Goal: Task Accomplishment & Management: Manage account settings

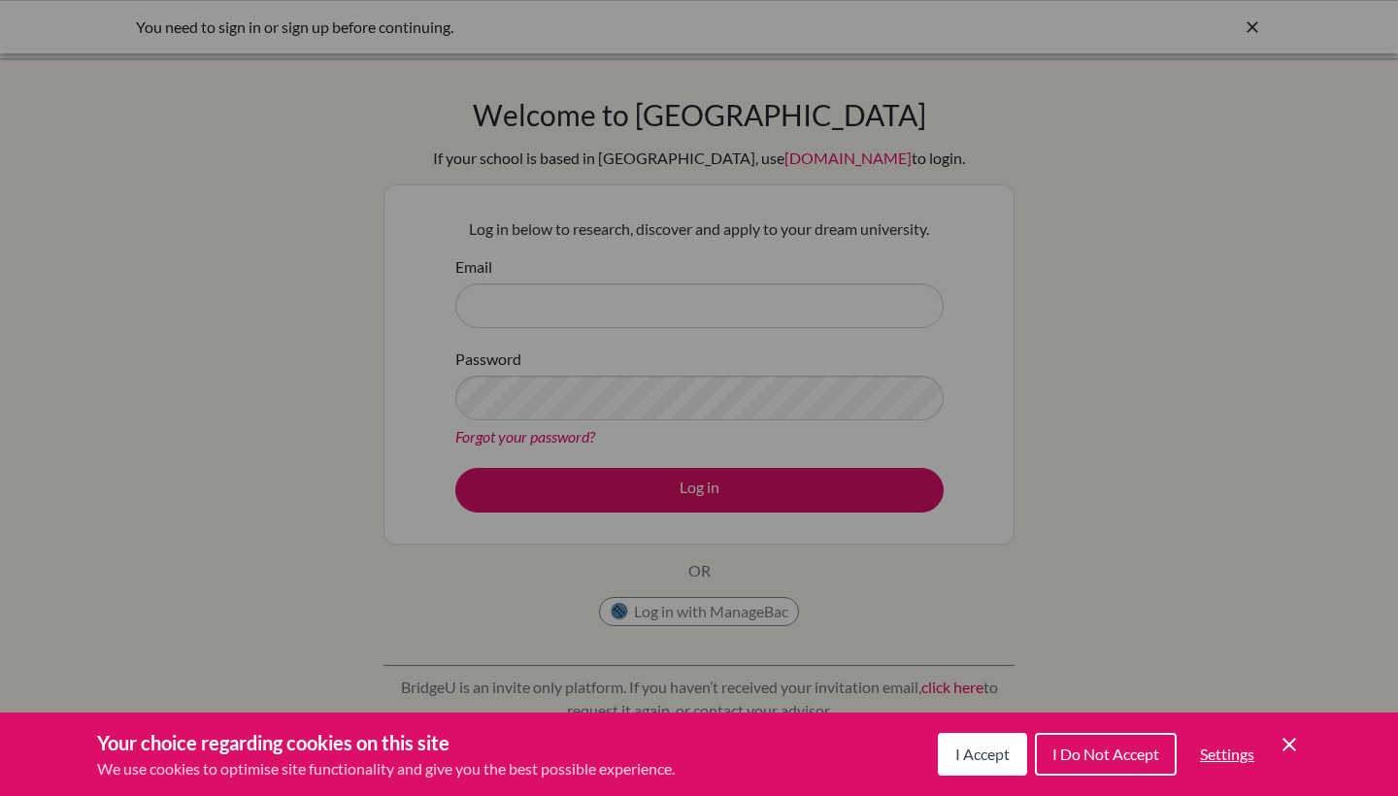
click at [1295, 743] on icon "Cookie Control Close Icon" at bounding box center [1288, 744] width 23 height 23
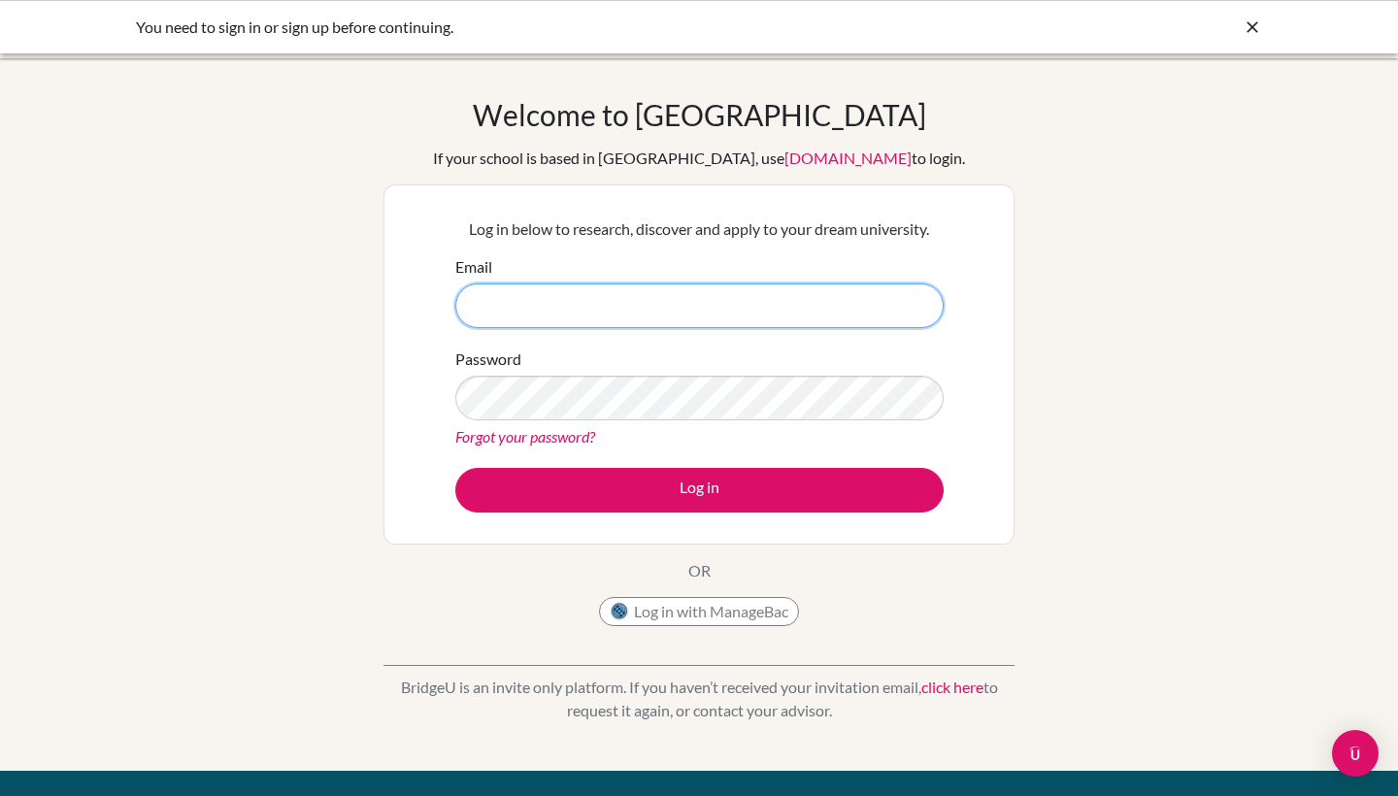
click at [646, 299] on input "Email" at bounding box center [699, 305] width 488 height 45
click at [658, 620] on button "Log in with ManageBac" at bounding box center [699, 611] width 200 height 29
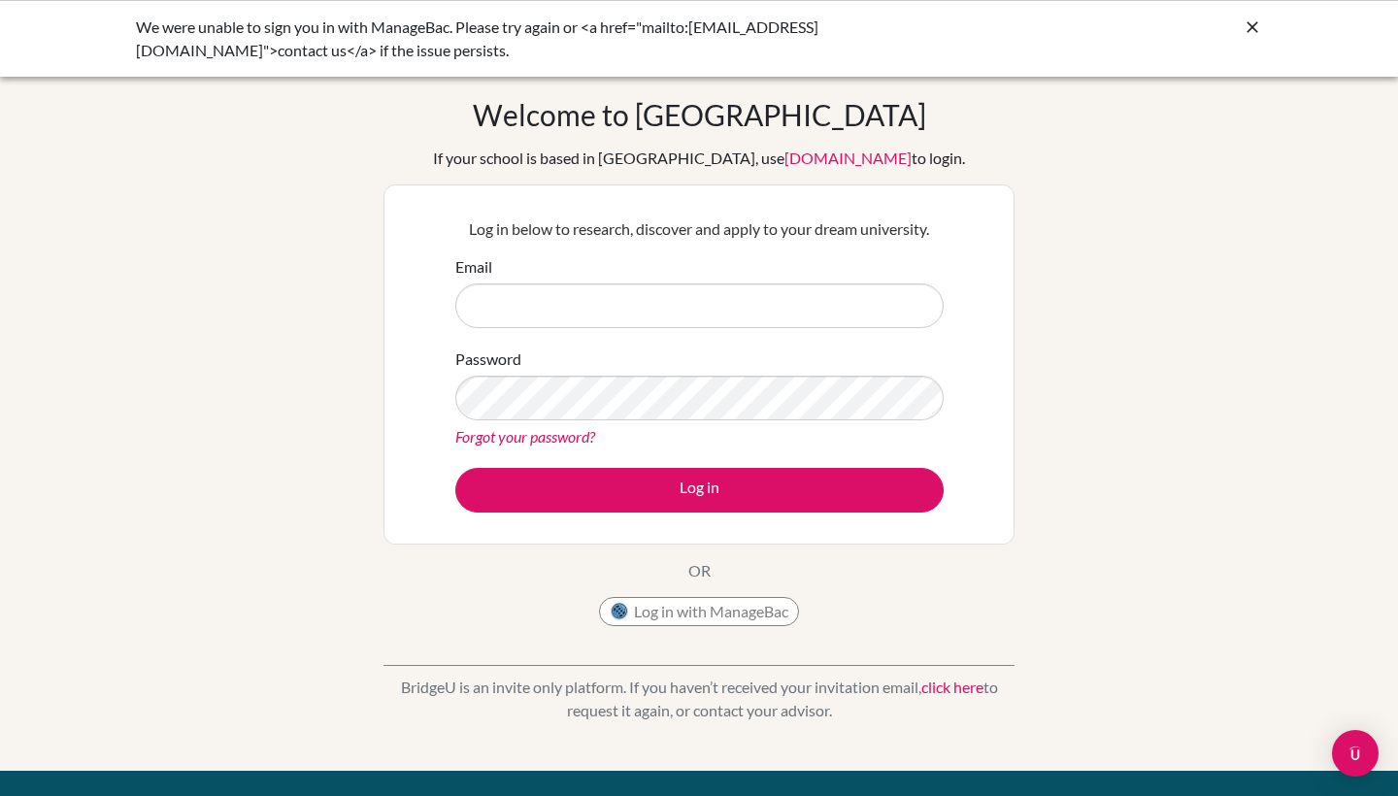
click at [740, 301] on input "Email" at bounding box center [699, 305] width 488 height 45
type input "pietra.pietro.2027@pupil.stfrancis.com.br"
click at [684, 453] on form "Email pietra.pietro.2027@pupil.stfrancis.com.br Password Forgot your password? …" at bounding box center [699, 383] width 488 height 257
click at [537, 442] on link "Forgot your password?" at bounding box center [525, 436] width 140 height 18
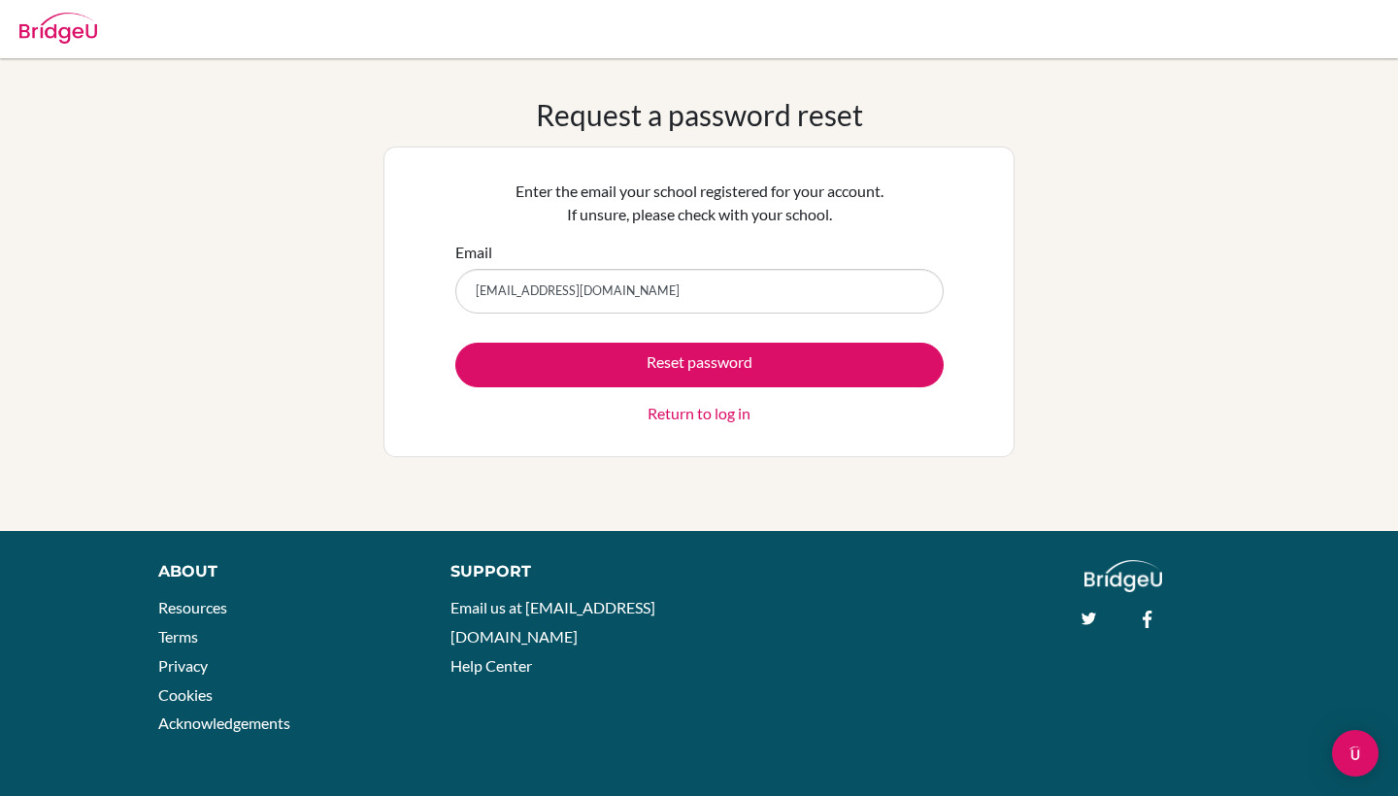
type input "[EMAIL_ADDRESS][DOMAIN_NAME]"
click at [699, 364] on button "Reset password" at bounding box center [699, 365] width 488 height 45
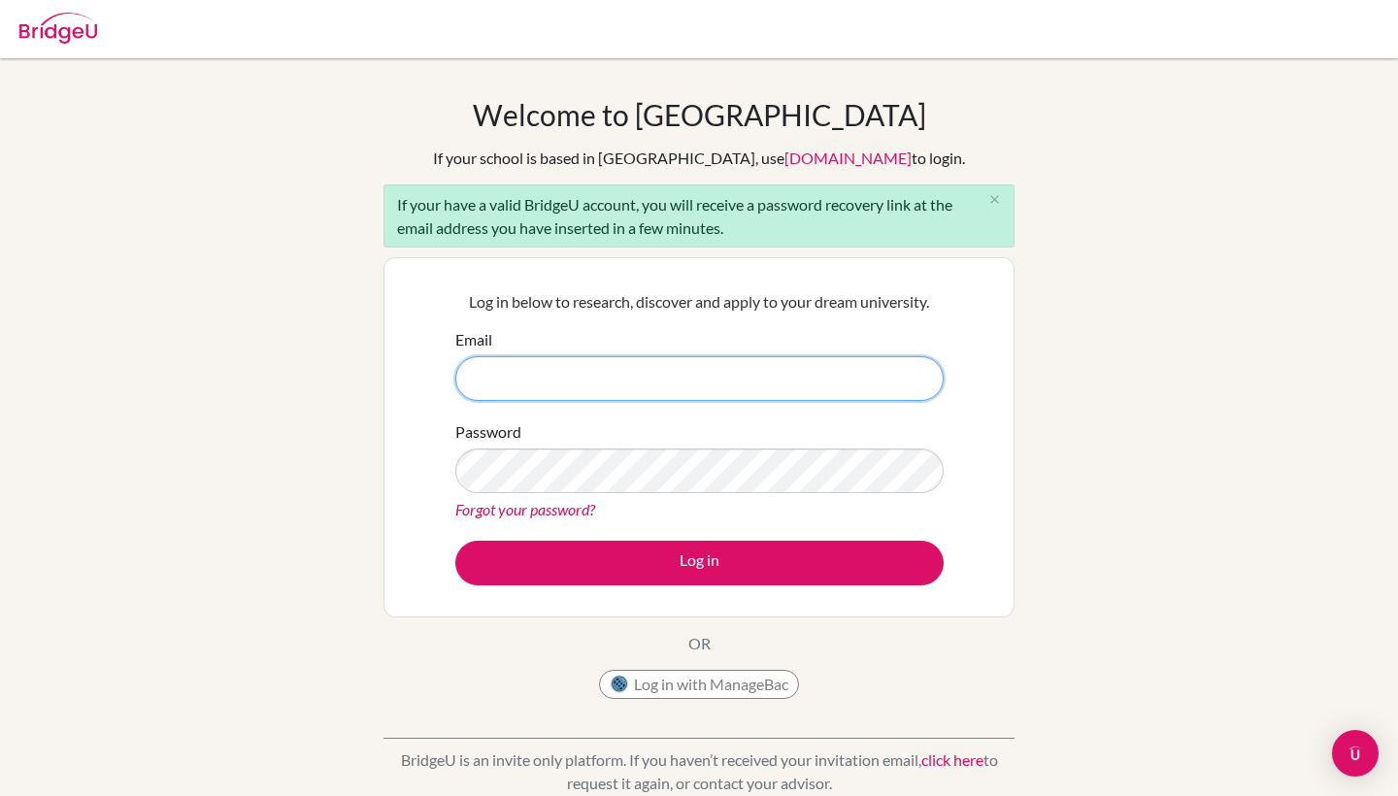
type input "pietra.pietro.2027@pupil.stfrancis.com.br"
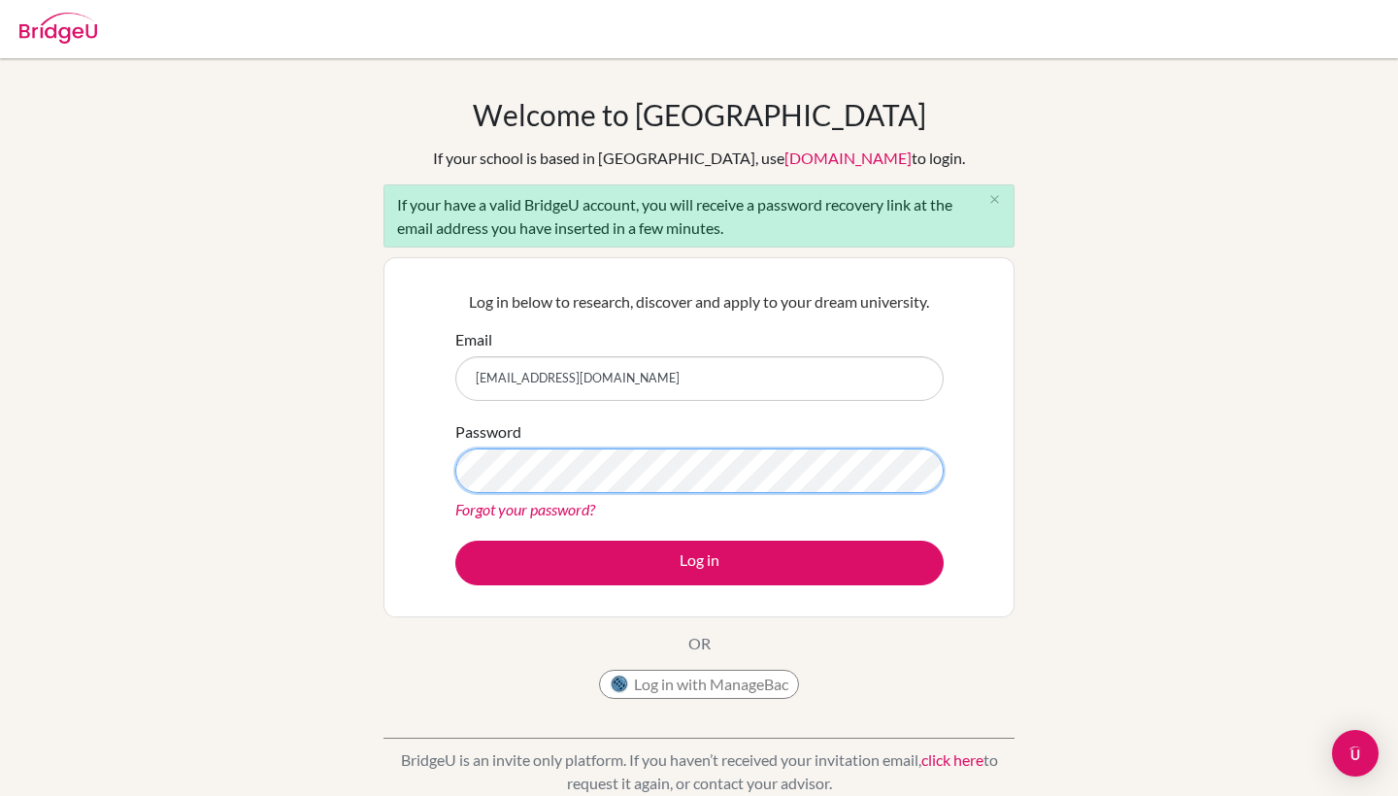
click at [699, 562] on button "Log in" at bounding box center [699, 563] width 488 height 45
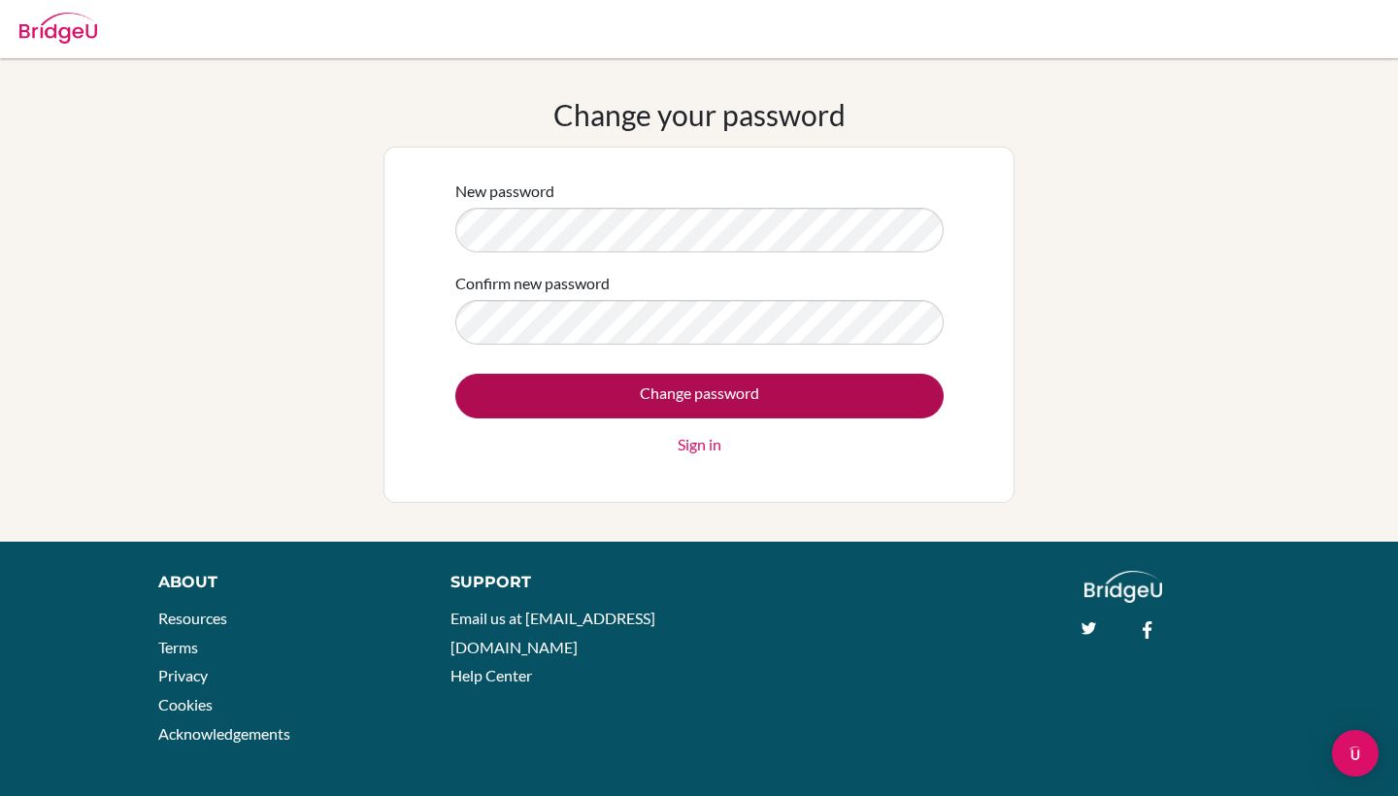
click at [656, 379] on input "Change password" at bounding box center [699, 396] width 488 height 45
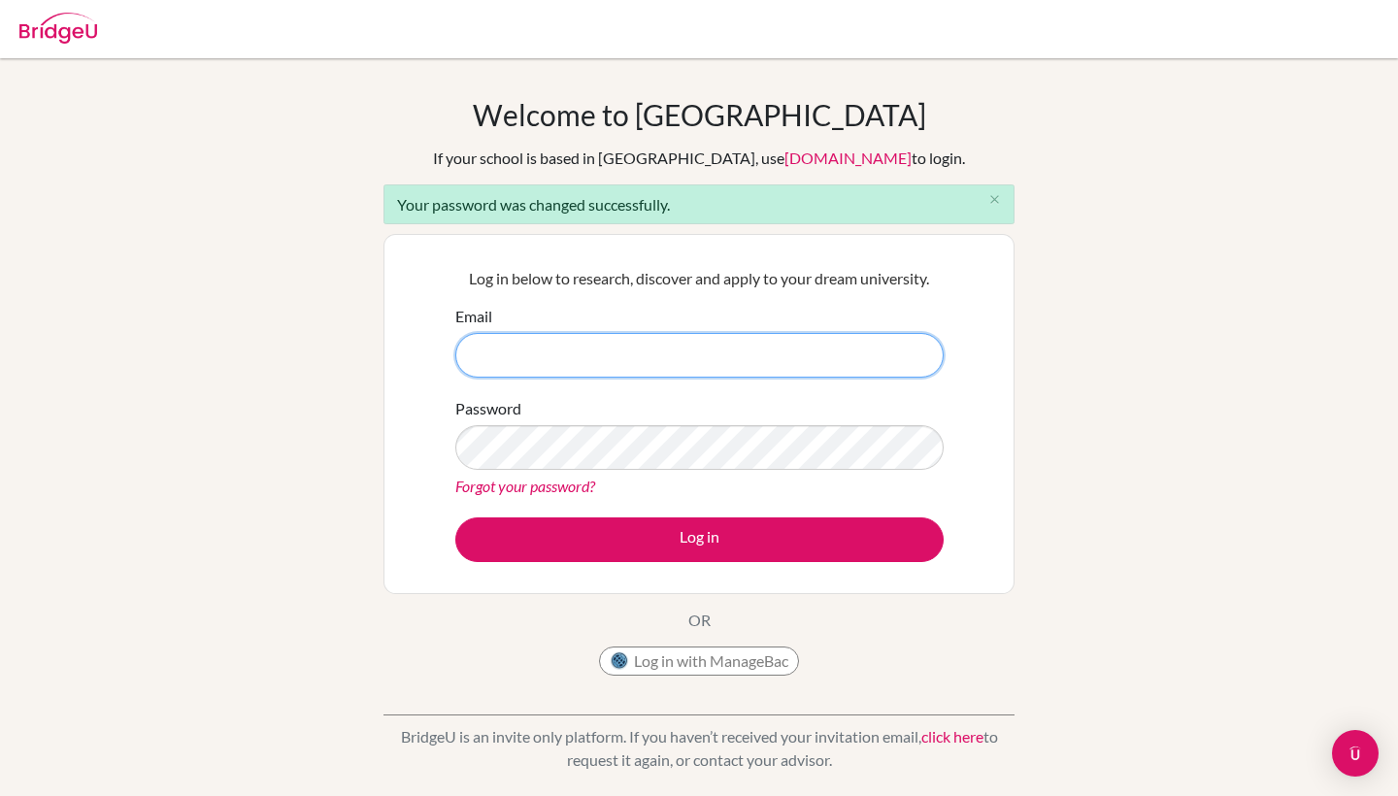
type input "bJDP_wjvqw2uWV5WNWum"
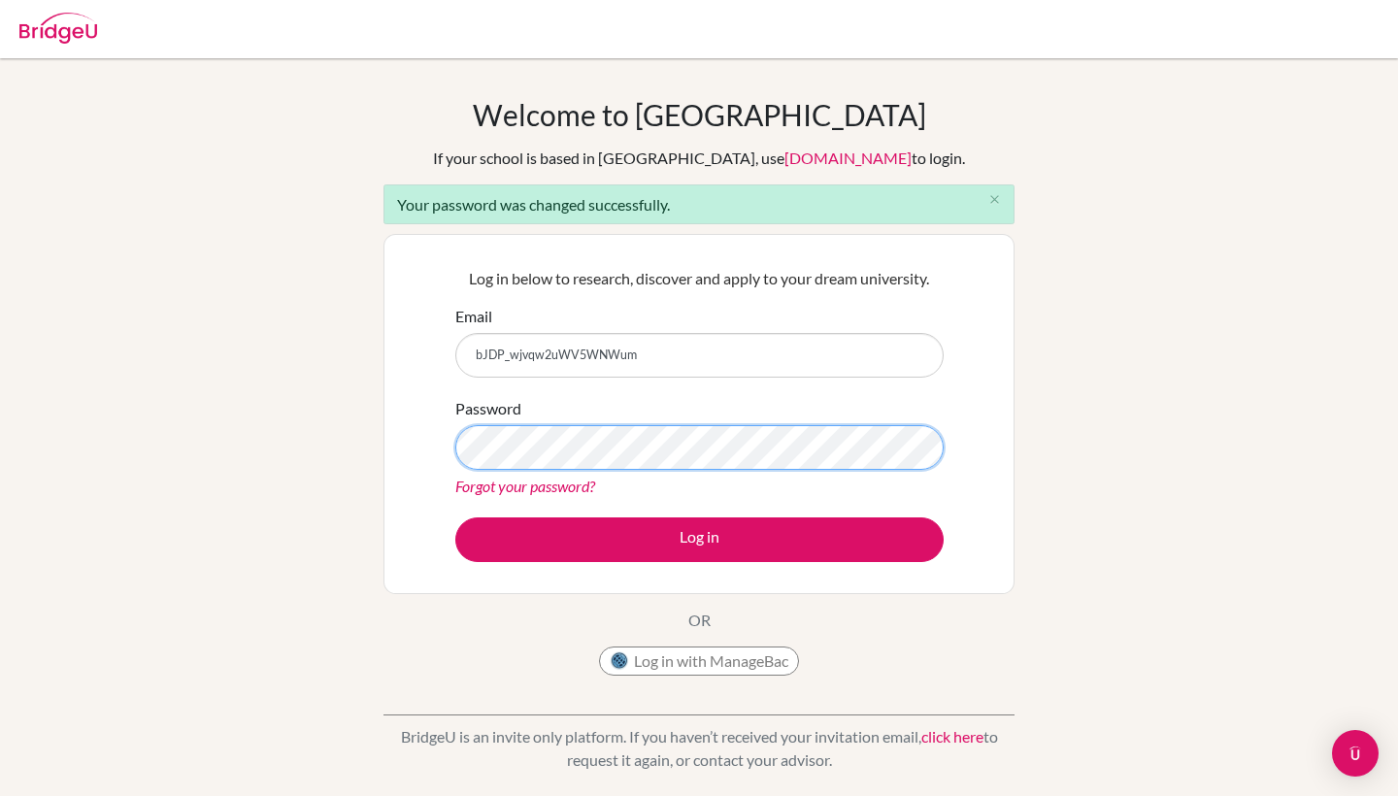
click at [699, 539] on button "Log in" at bounding box center [699, 539] width 488 height 45
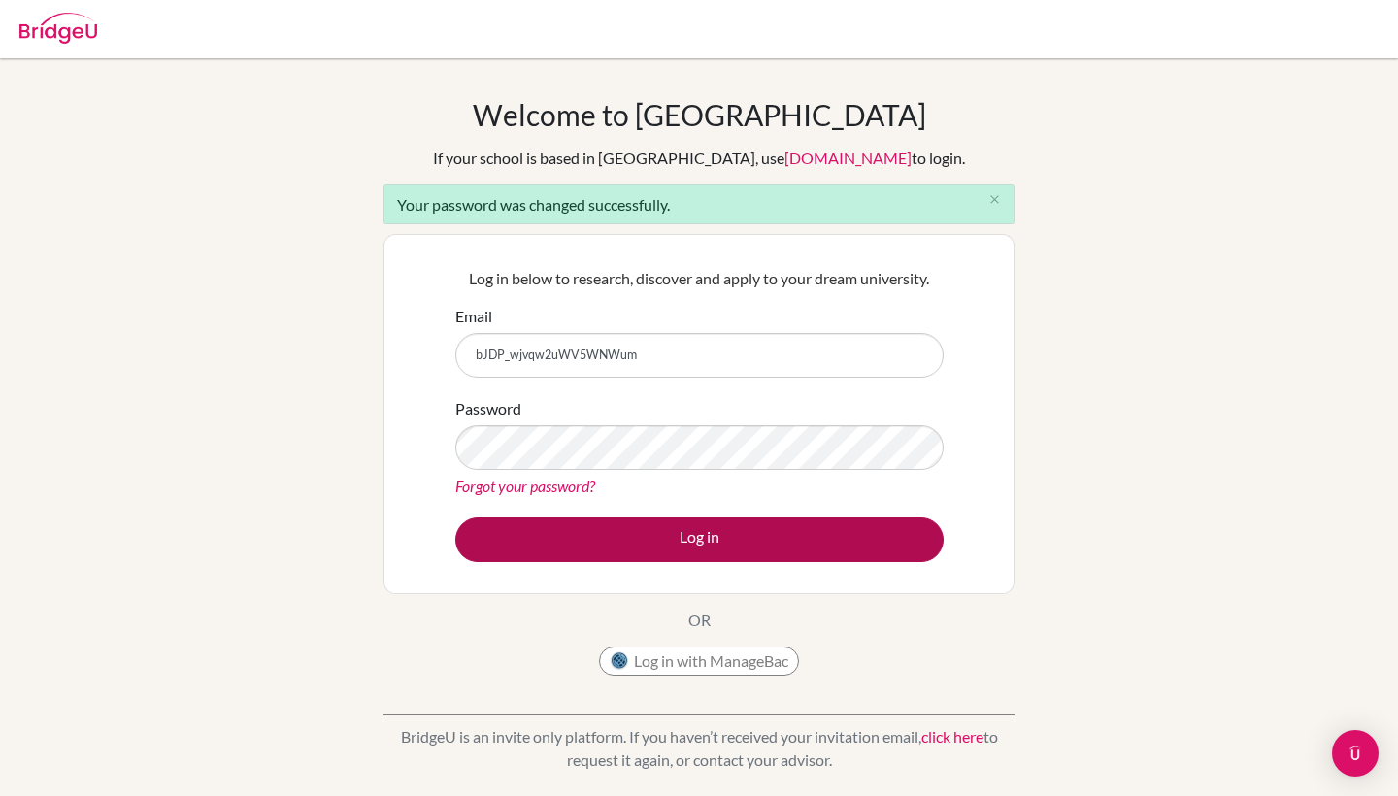
click at [748, 549] on button "Log in" at bounding box center [699, 539] width 488 height 45
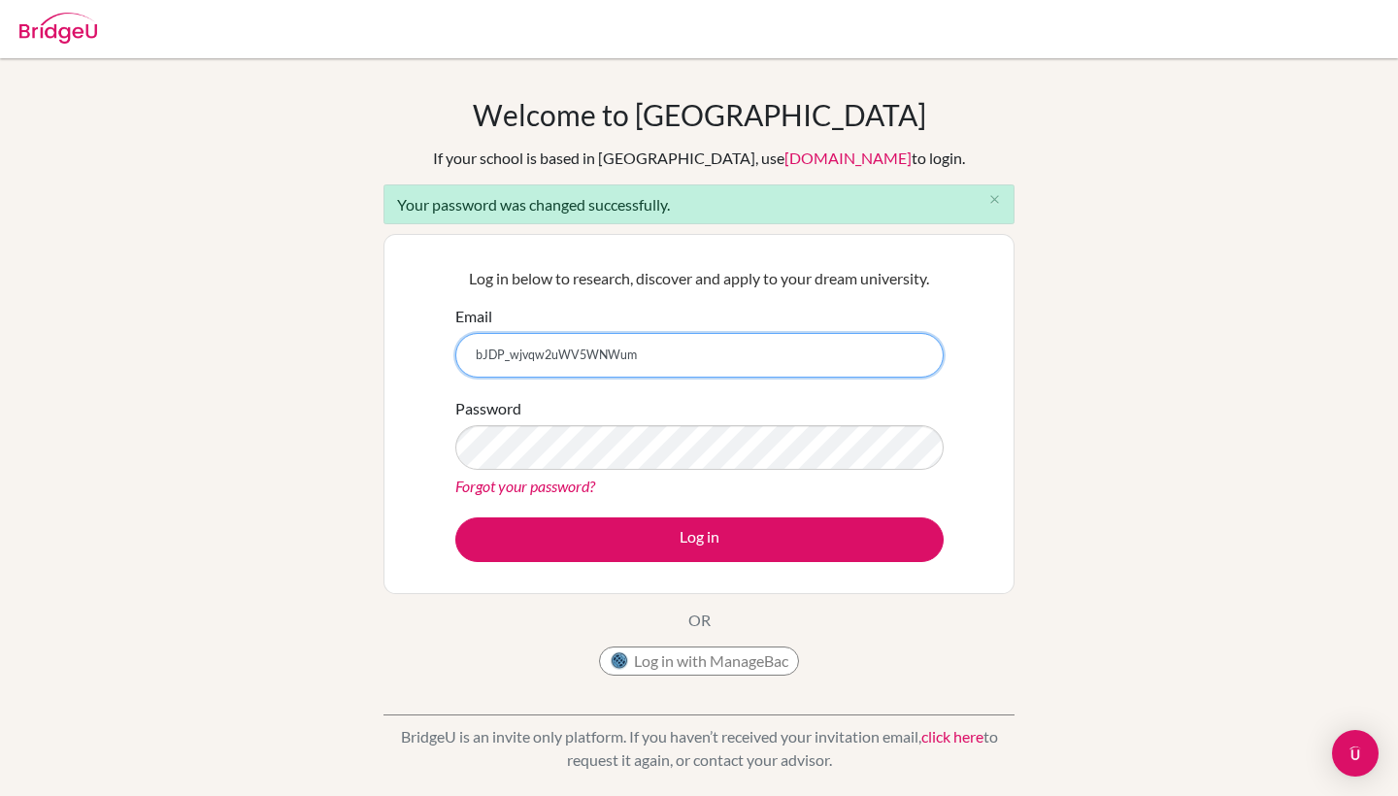
click at [546, 377] on input "bJDP_wjvqw2uWV5WNWum" at bounding box center [699, 355] width 488 height 45
click at [544, 373] on input "bJDP_wjvqw2uWV5WNWum" at bounding box center [699, 355] width 488 height 45
click at [536, 361] on input "bJDP_wjvqw2uWV5WNWum" at bounding box center [699, 355] width 488 height 45
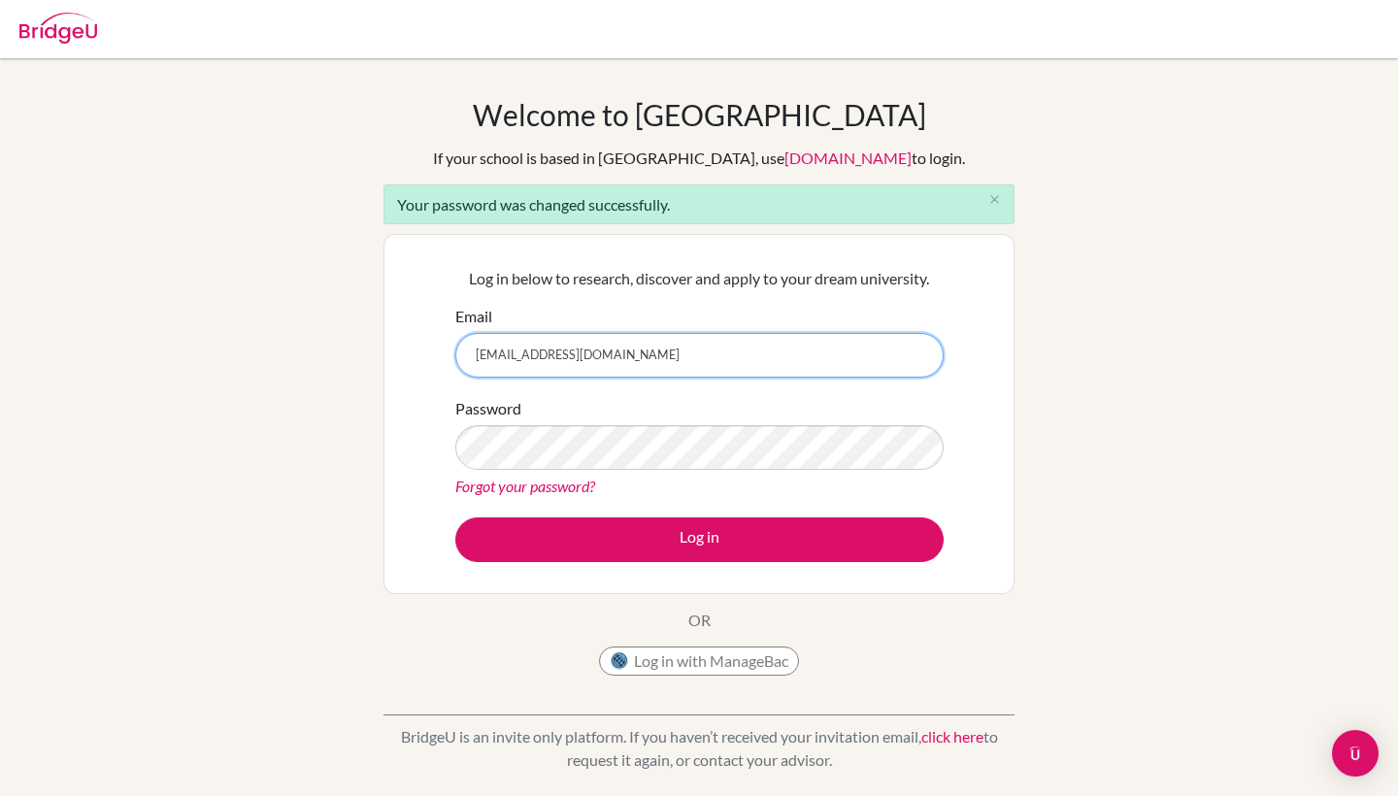
type input "pietra.pietro.2027@pupil.stfrancis.coml.br"
click at [699, 539] on button "Log in" at bounding box center [699, 539] width 488 height 45
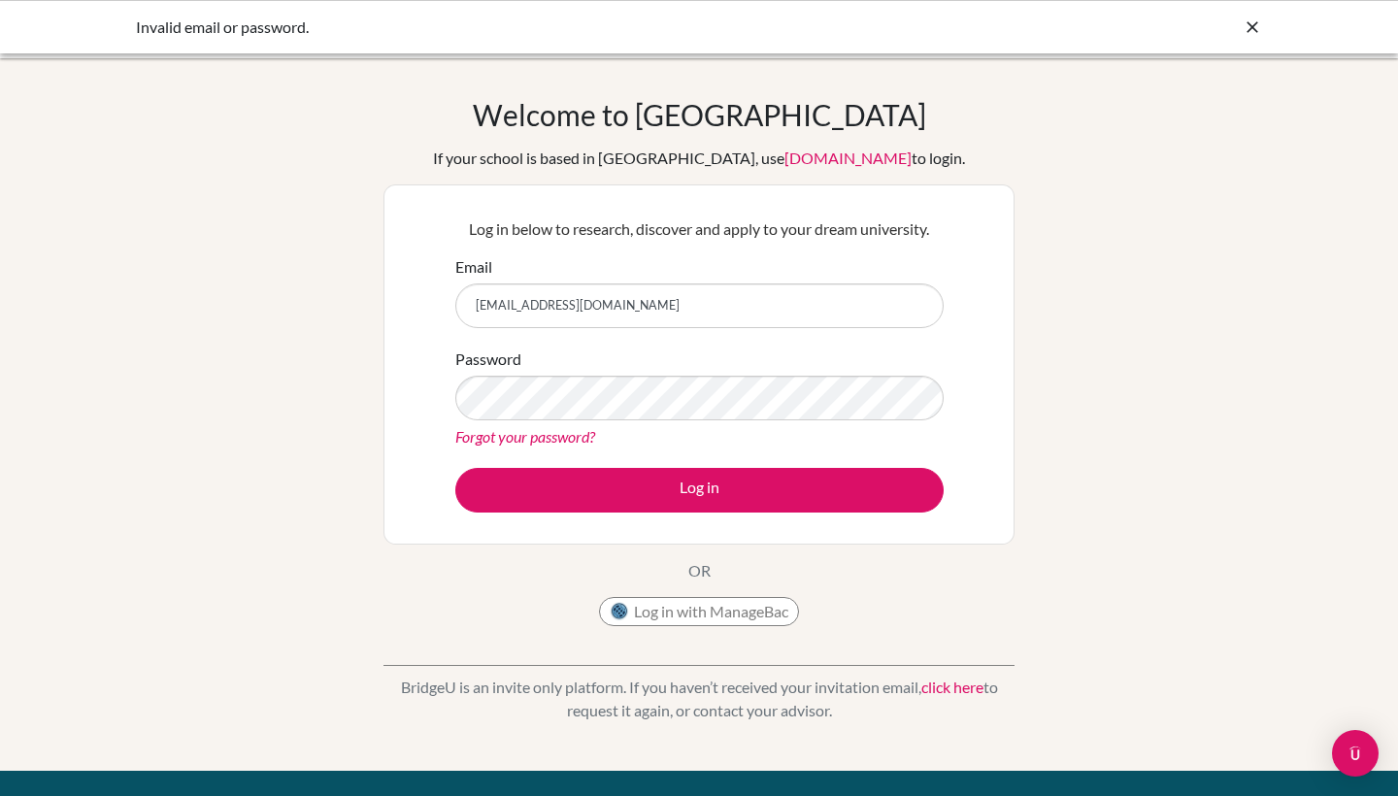
click at [685, 304] on input "[EMAIL_ADDRESS][DOMAIN_NAME]" at bounding box center [699, 305] width 488 height 45
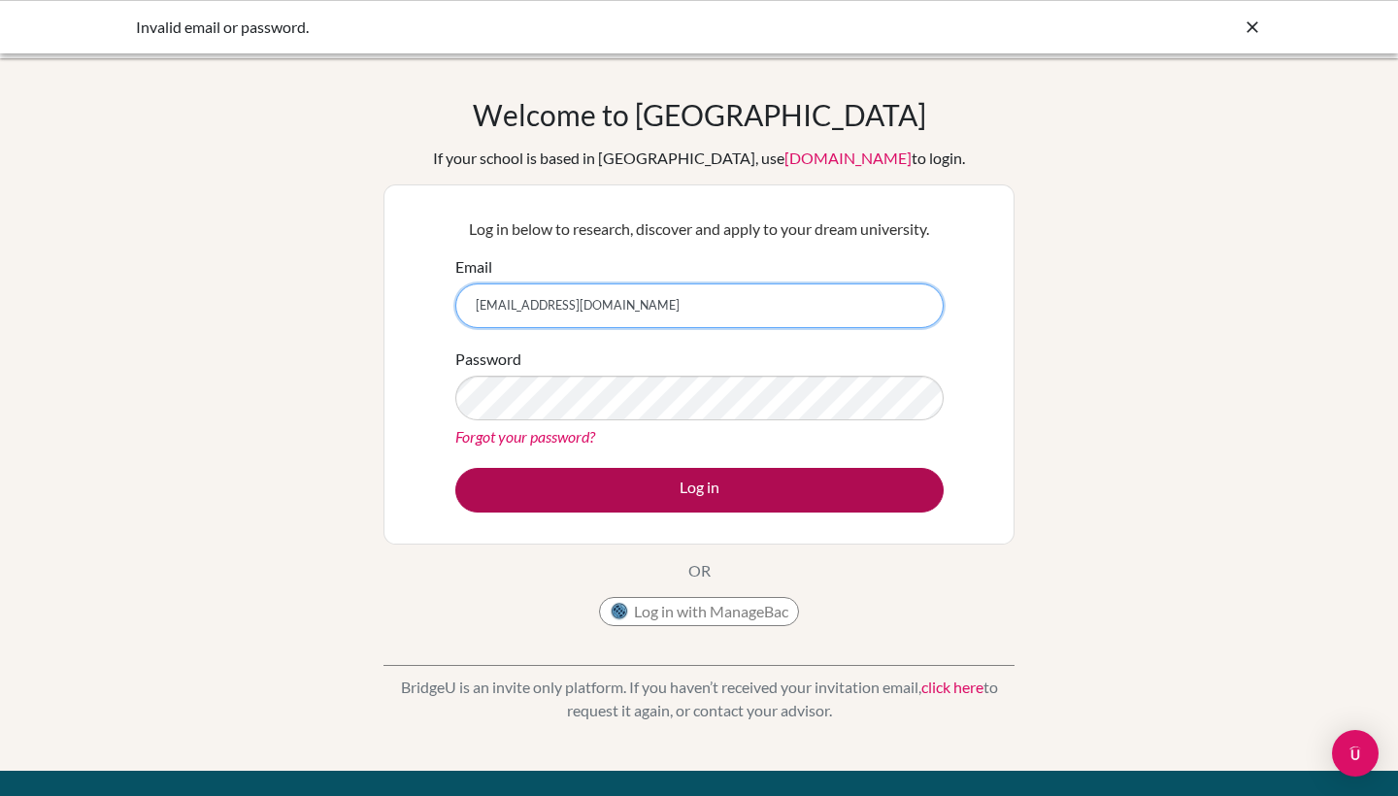
type input "bJDP_wjvqw2uWV5WNWum"
click at [763, 502] on button "Log in" at bounding box center [699, 490] width 488 height 45
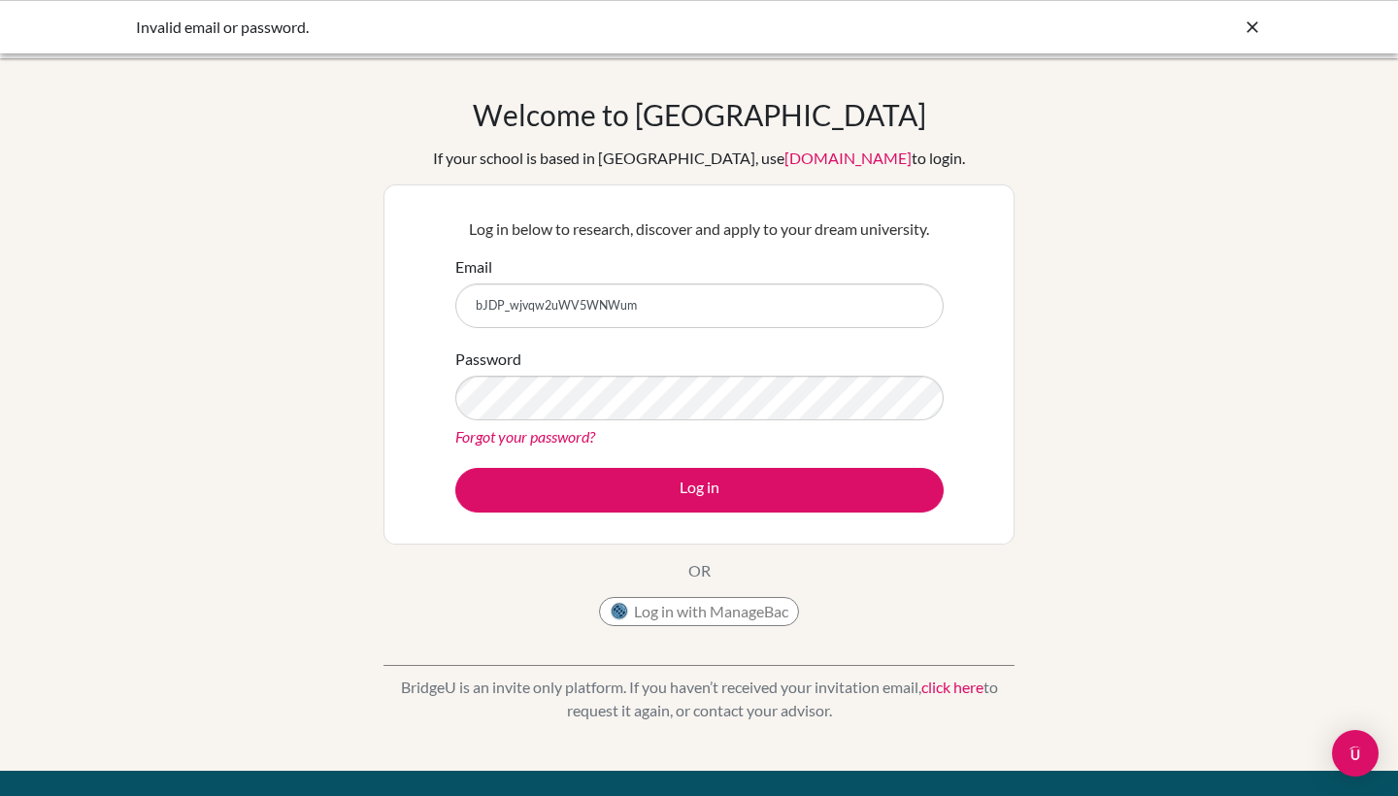
click at [483, 443] on link "Forgot your password?" at bounding box center [525, 436] width 140 height 18
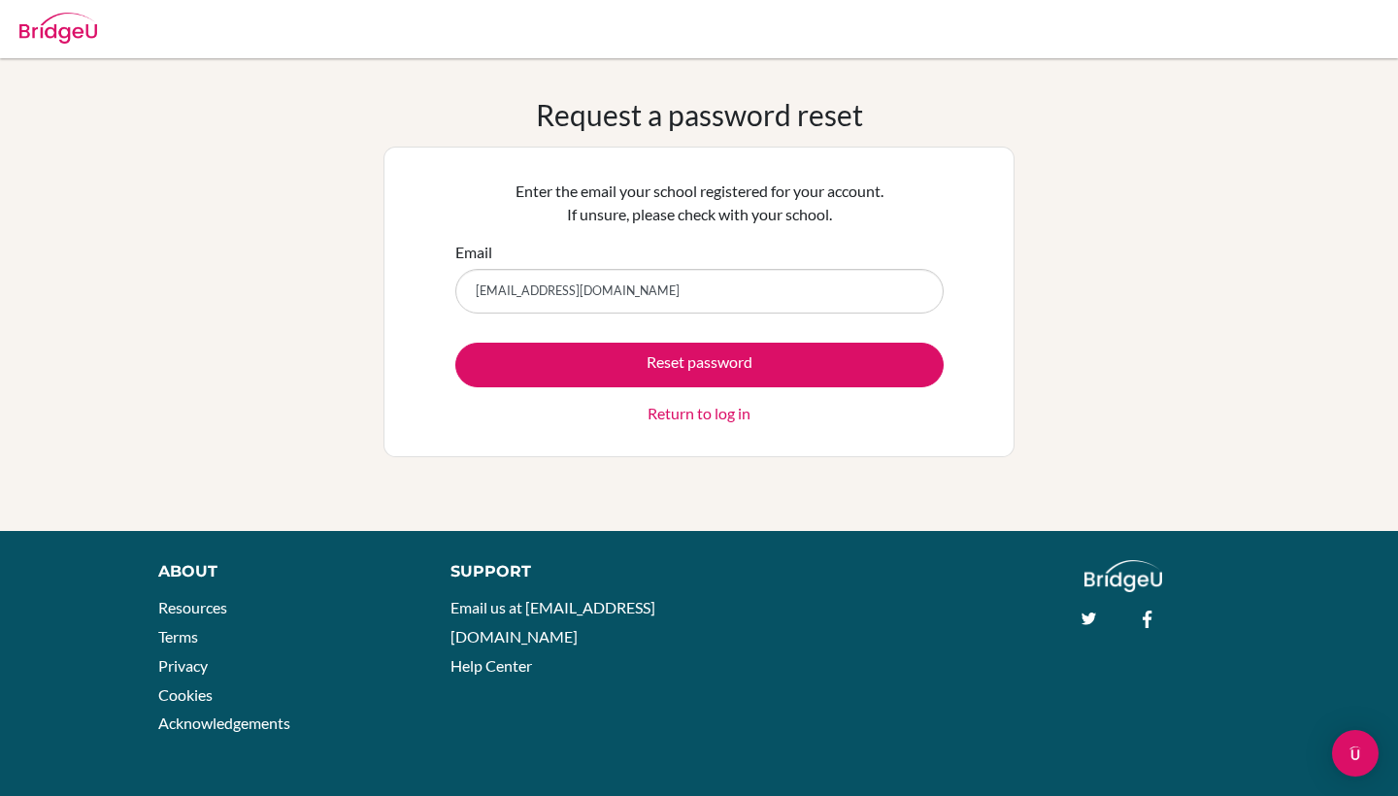
type input "[EMAIL_ADDRESS][DOMAIN_NAME]"
click at [699, 364] on button "Reset password" at bounding box center [699, 365] width 488 height 45
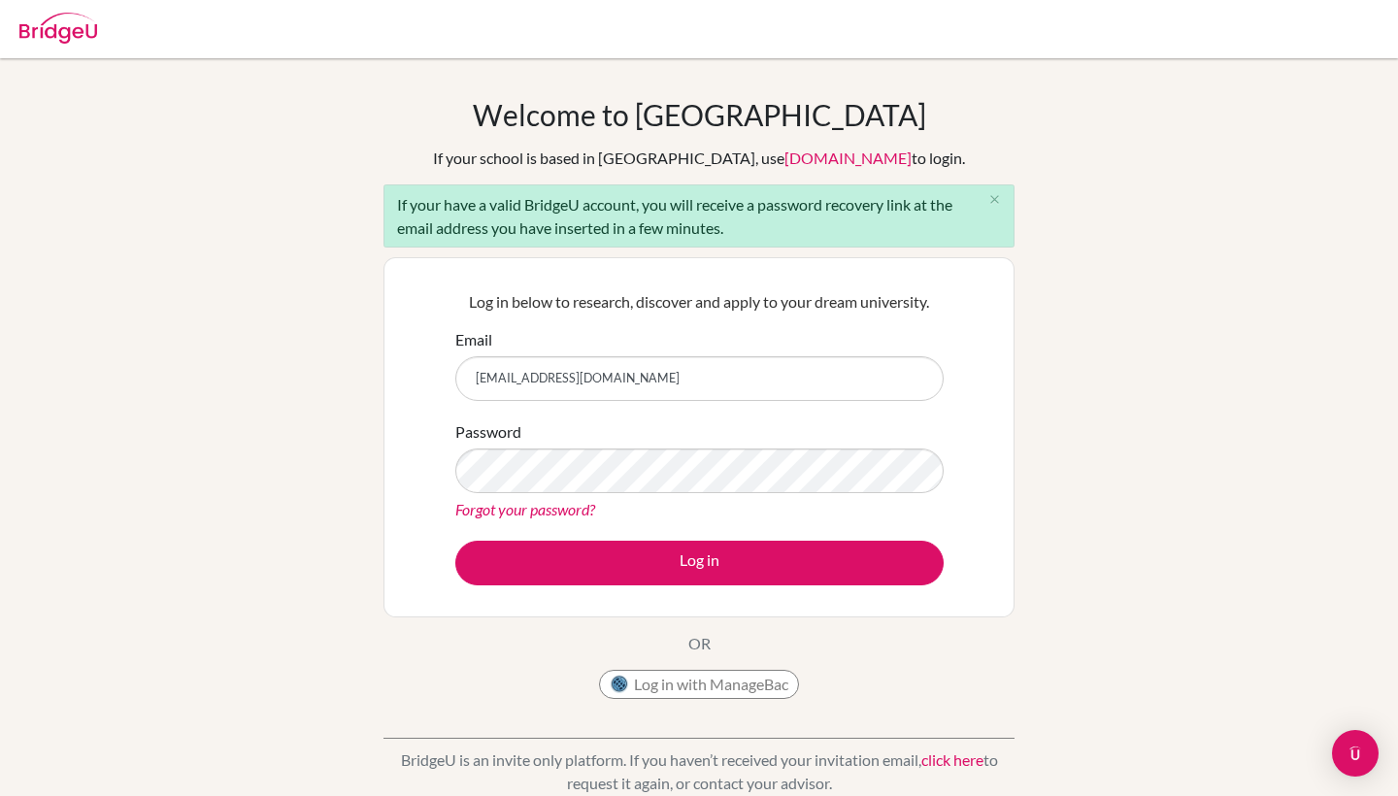
type input "[EMAIL_ADDRESS][DOMAIN_NAME]"
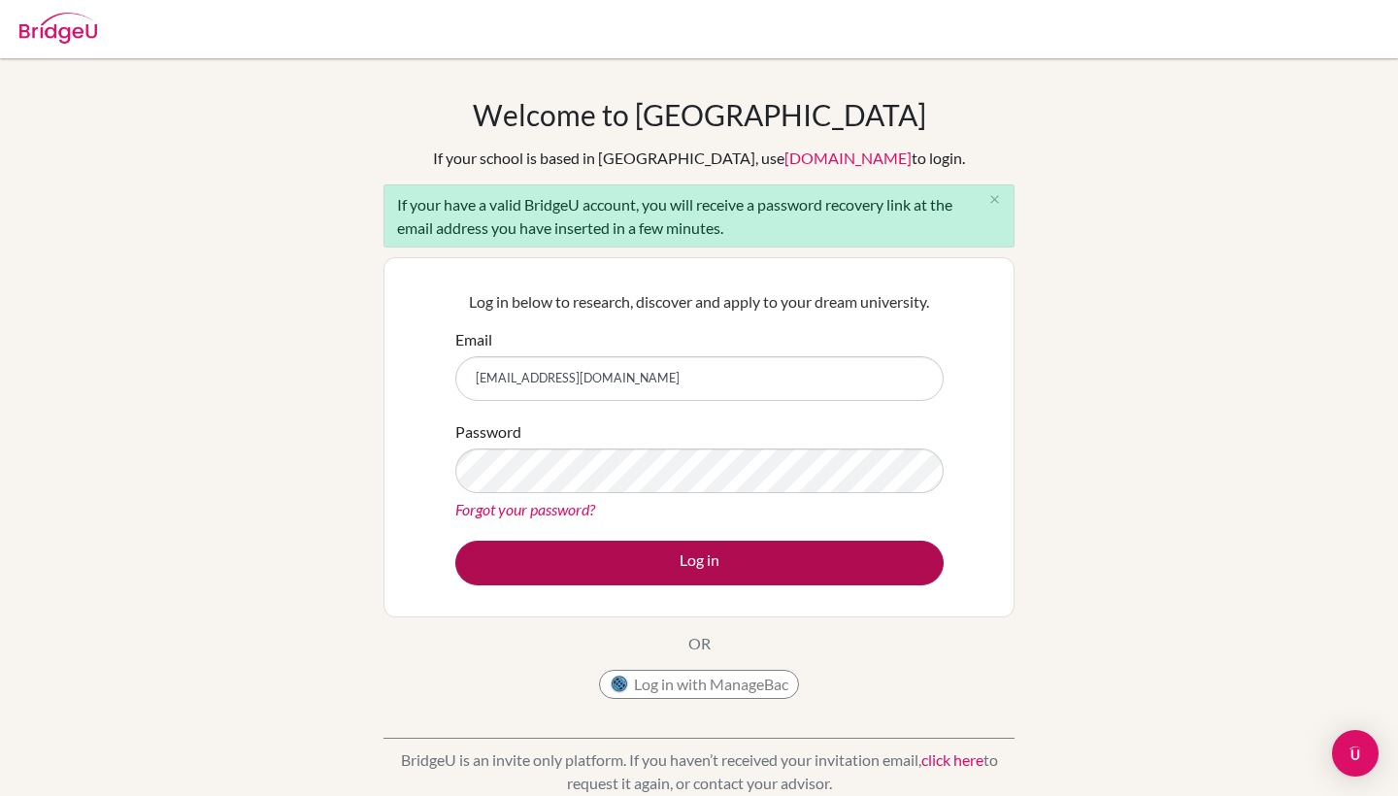
click at [615, 575] on button "Log in" at bounding box center [699, 563] width 488 height 45
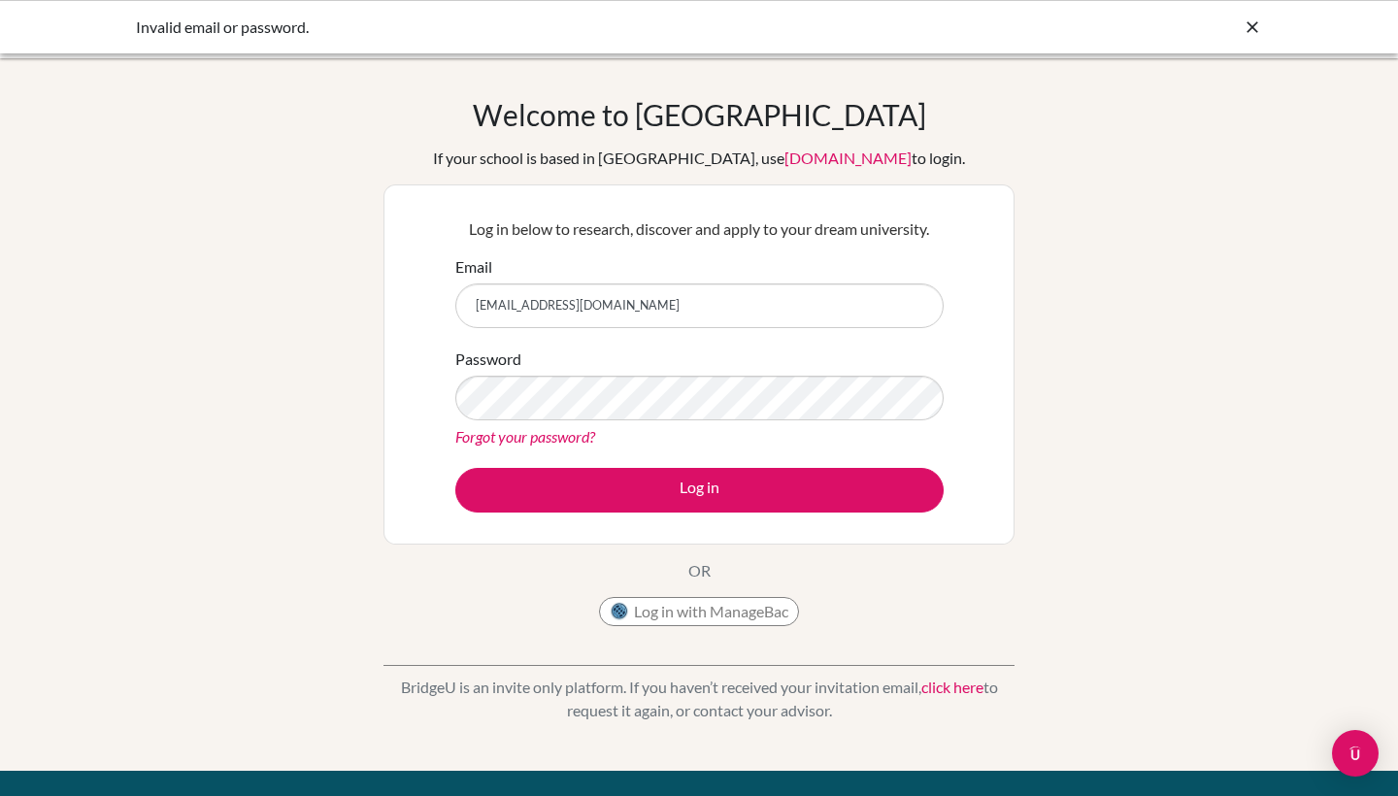
click at [742, 529] on div "Log in below to research, discover and apply to your dream university. Email [E…" at bounding box center [698, 364] width 631 height 360
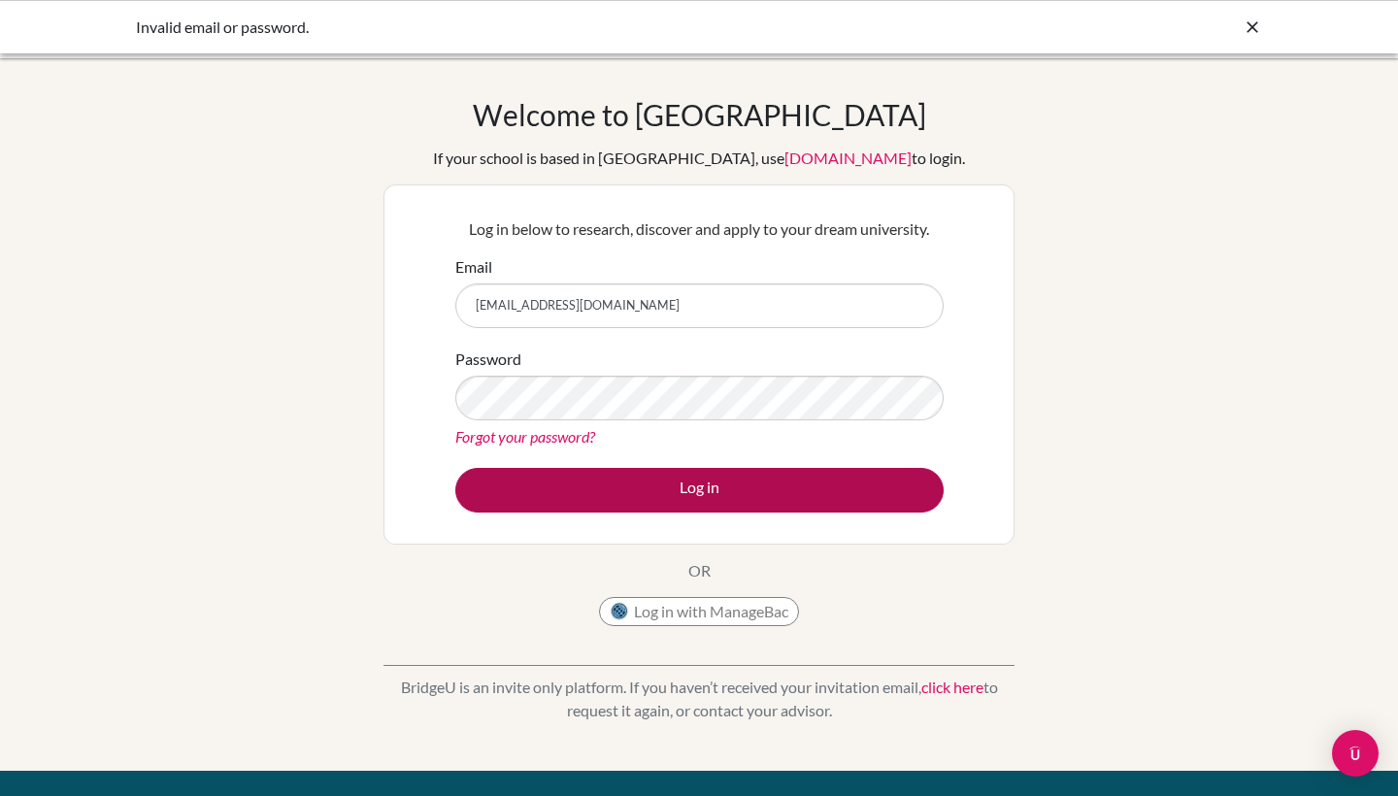
click at [735, 499] on button "Log in" at bounding box center [699, 490] width 488 height 45
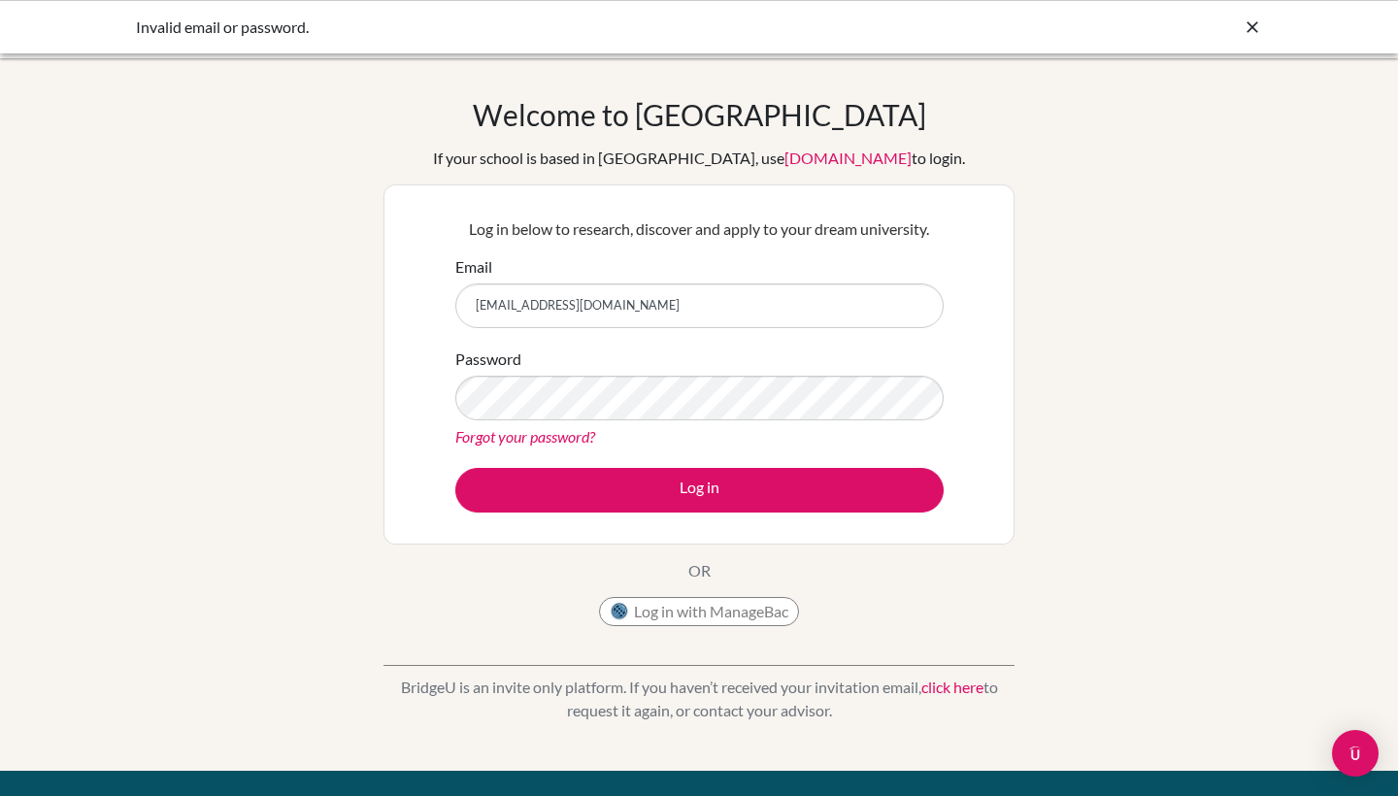
click at [1091, 419] on div "Welcome to BridgeU If your school is based in China, use app.bridge-u.com.cn to…" at bounding box center [699, 414] width 1398 height 635
click at [513, 463] on form "Email pietra.pietro.2027@pupil.stfrancis.com.br Password Forgot your password? …" at bounding box center [699, 383] width 488 height 257
click at [513, 438] on link "Forgot your password?" at bounding box center [525, 436] width 140 height 18
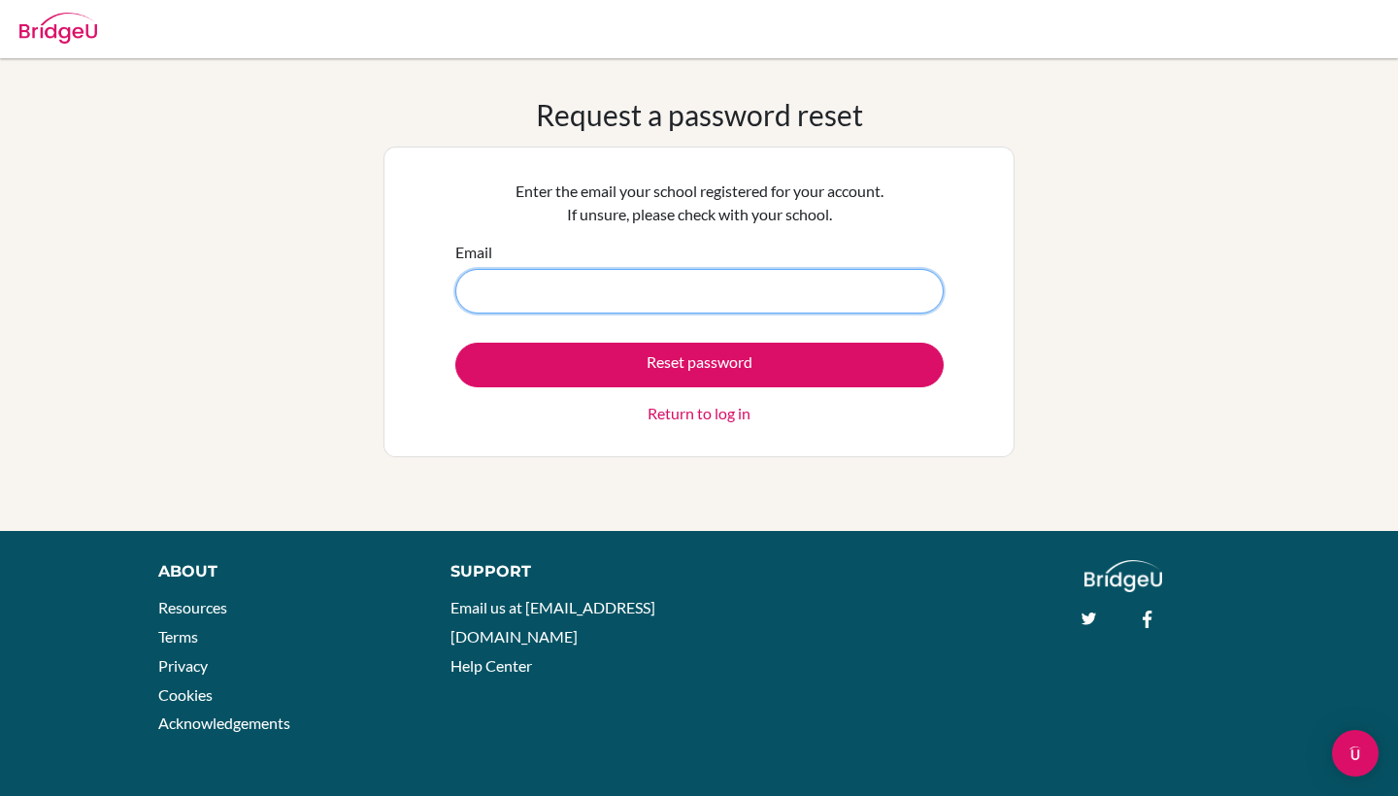
type input "[EMAIL_ADDRESS][DOMAIN_NAME]"
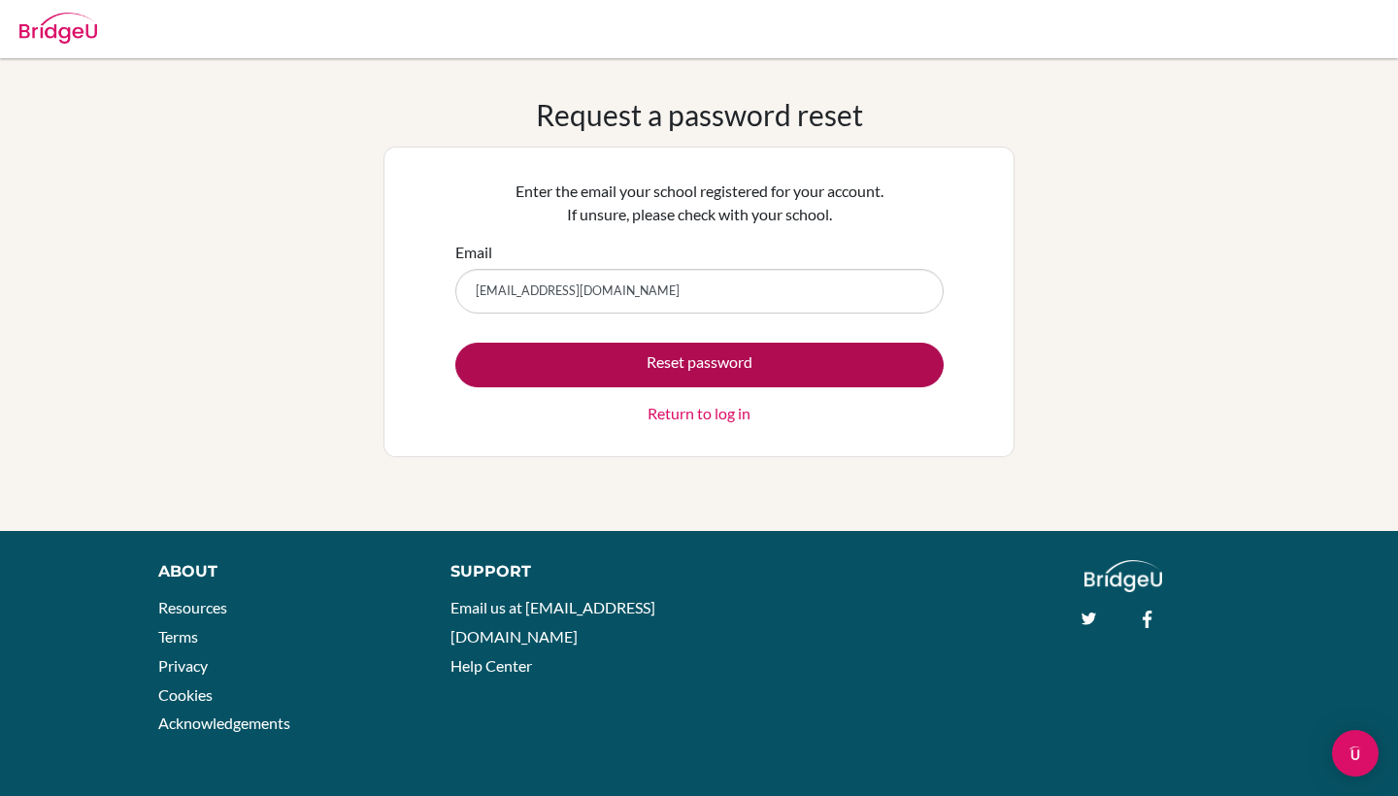
click at [614, 367] on button "Reset password" at bounding box center [699, 365] width 488 height 45
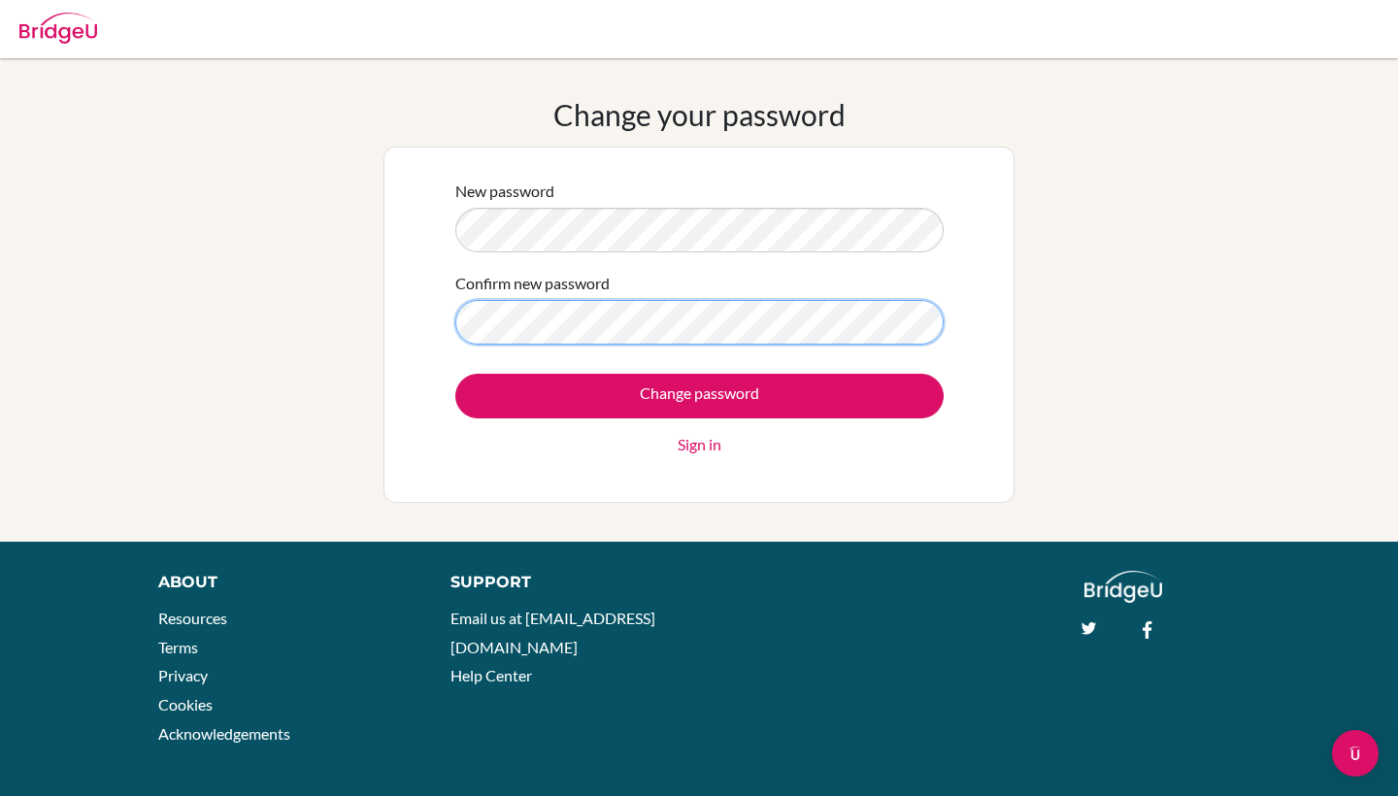
click at [699, 395] on input "Change password" at bounding box center [699, 396] width 488 height 45
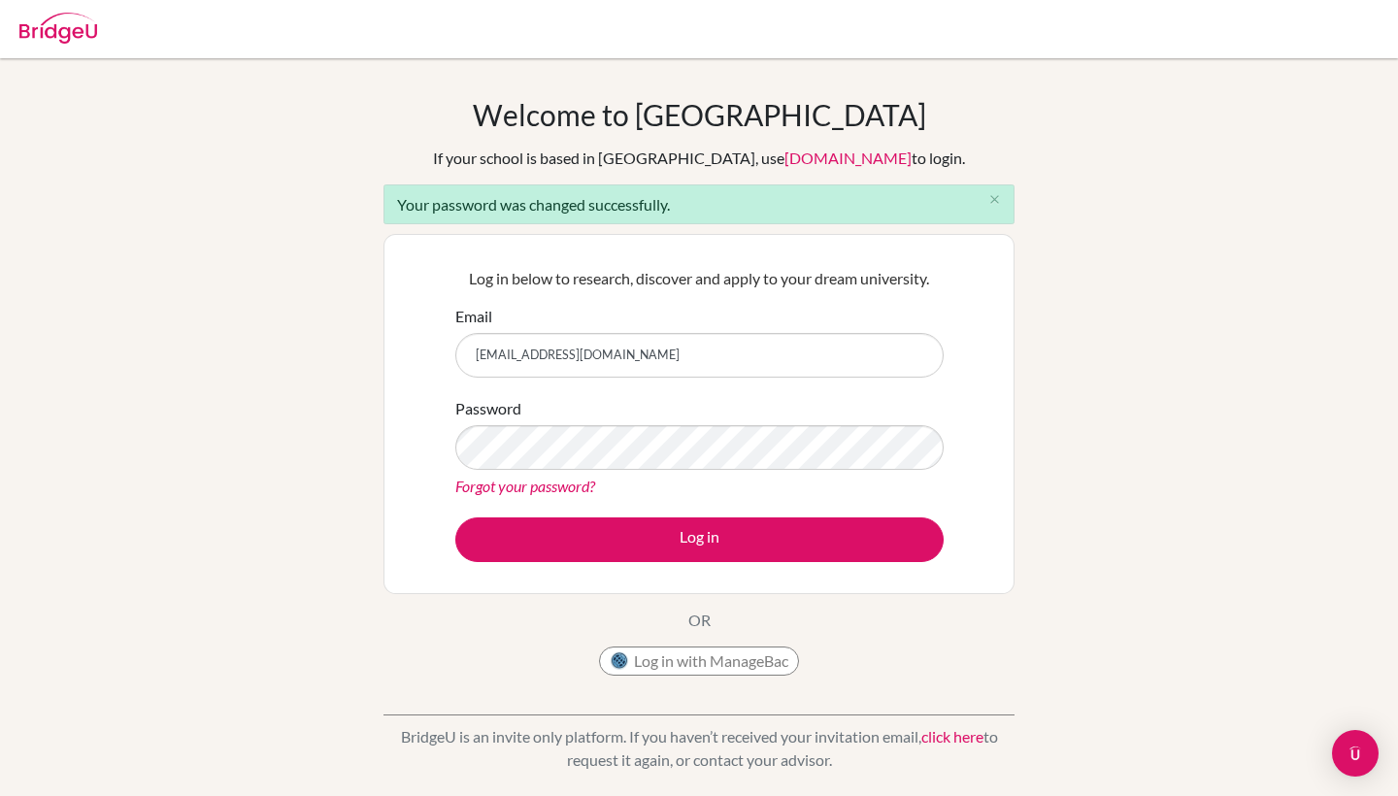
type input "[EMAIL_ADDRESS][DOMAIN_NAME]"
click at [699, 539] on button "Log in" at bounding box center [699, 539] width 488 height 45
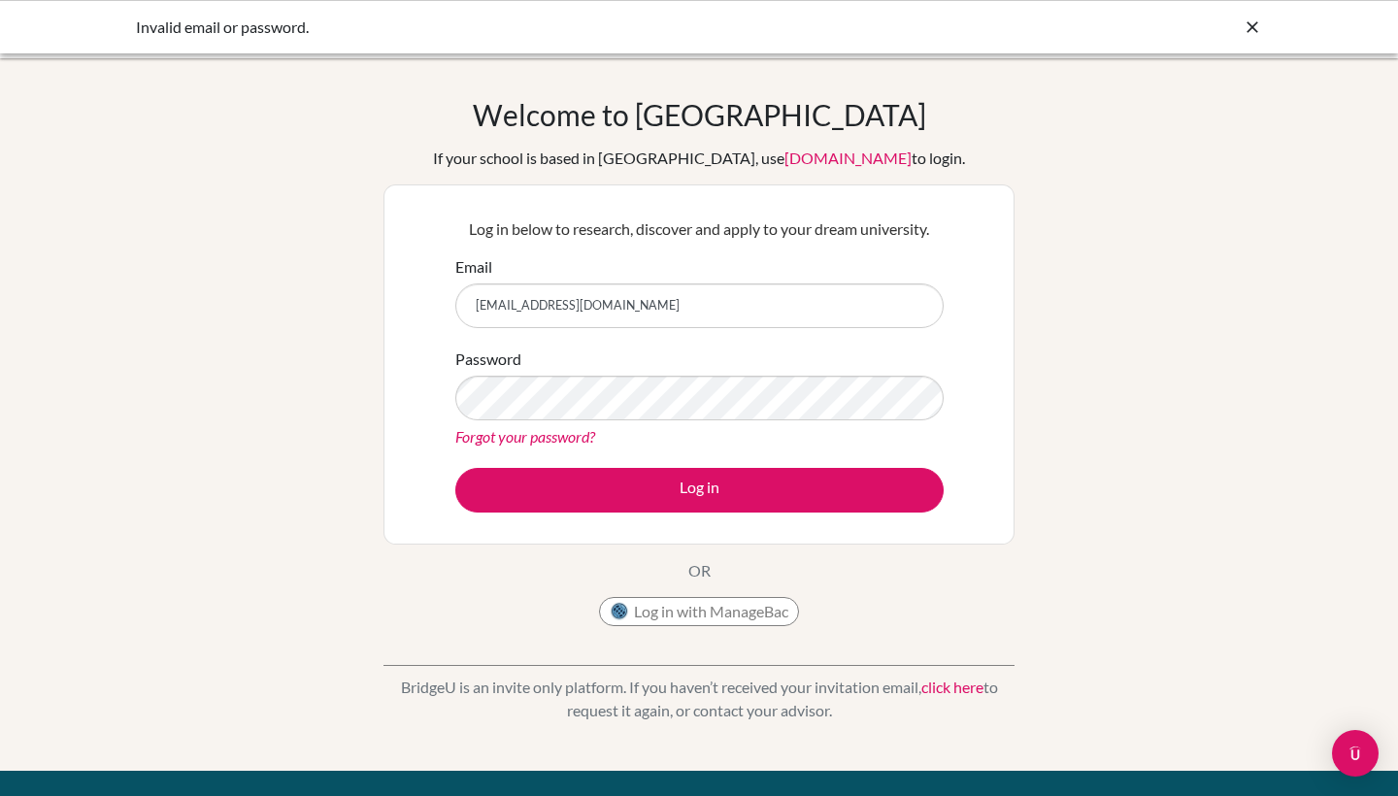
click at [699, 489] on button "Log in" at bounding box center [699, 490] width 488 height 45
